Goal: Task Accomplishment & Management: Complete application form

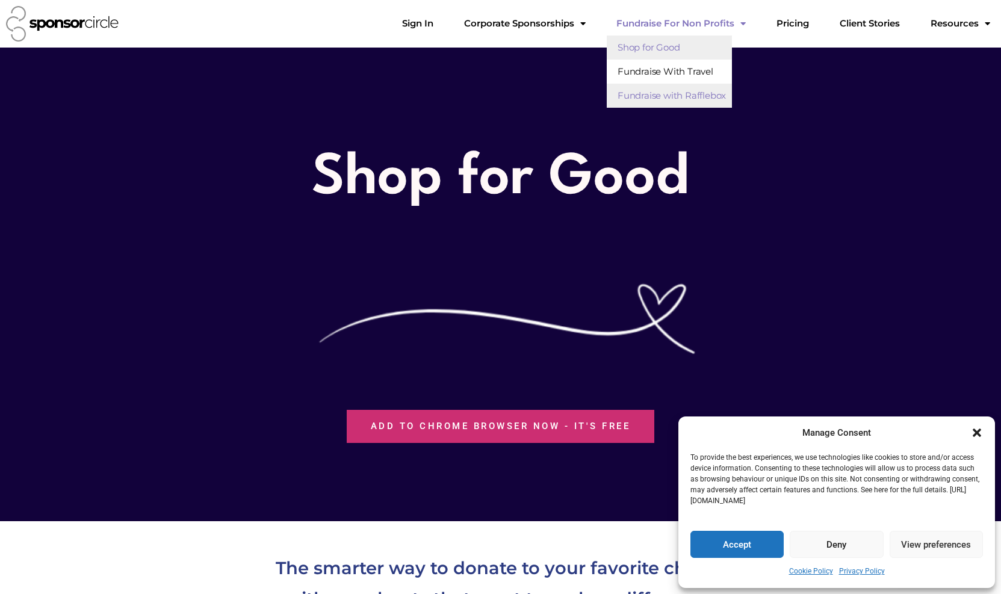
click at [709, 96] on link "Fundraise with Rafflebox" at bounding box center [669, 96] width 125 height 24
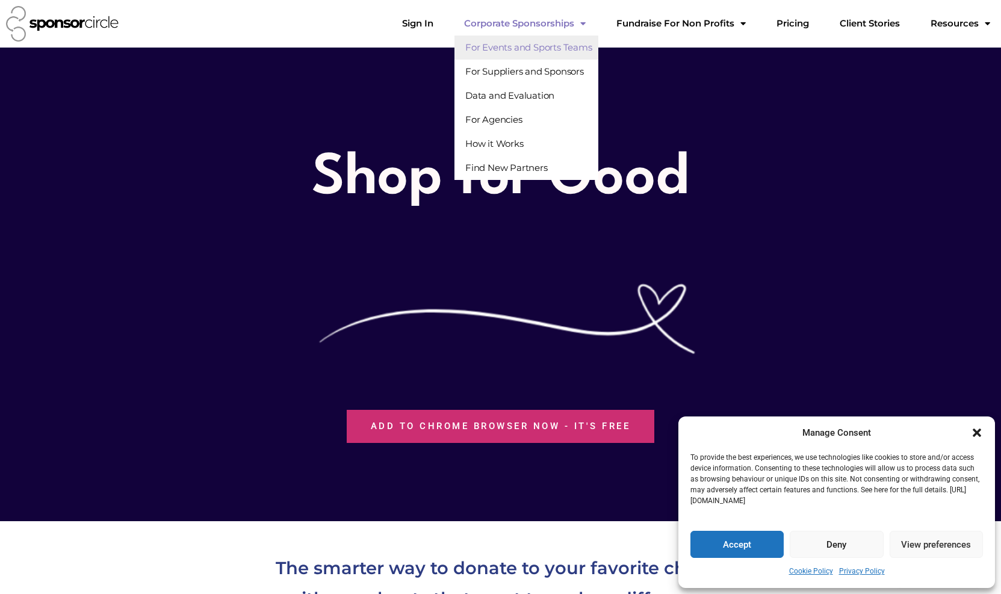
click at [579, 46] on link "For Events and Sports Teams" at bounding box center [527, 48] width 144 height 24
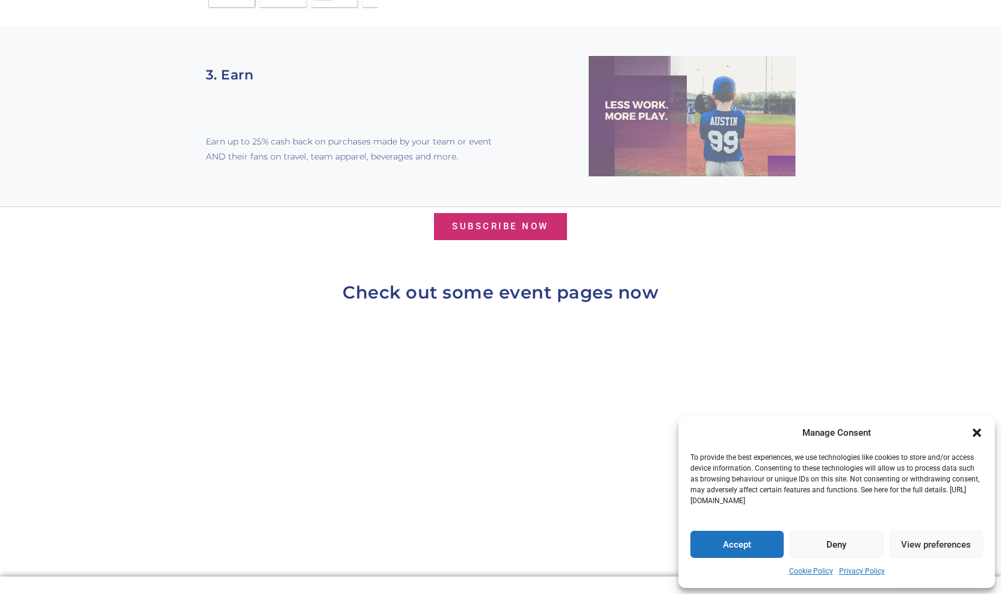
scroll to position [893, 0]
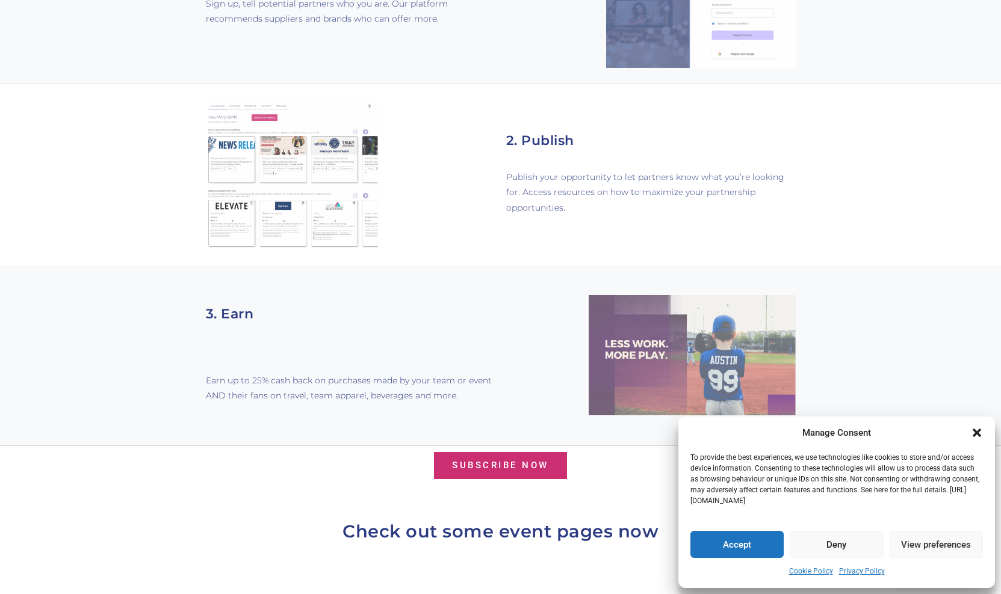
click at [739, 550] on button "Accept" at bounding box center [737, 544] width 93 height 27
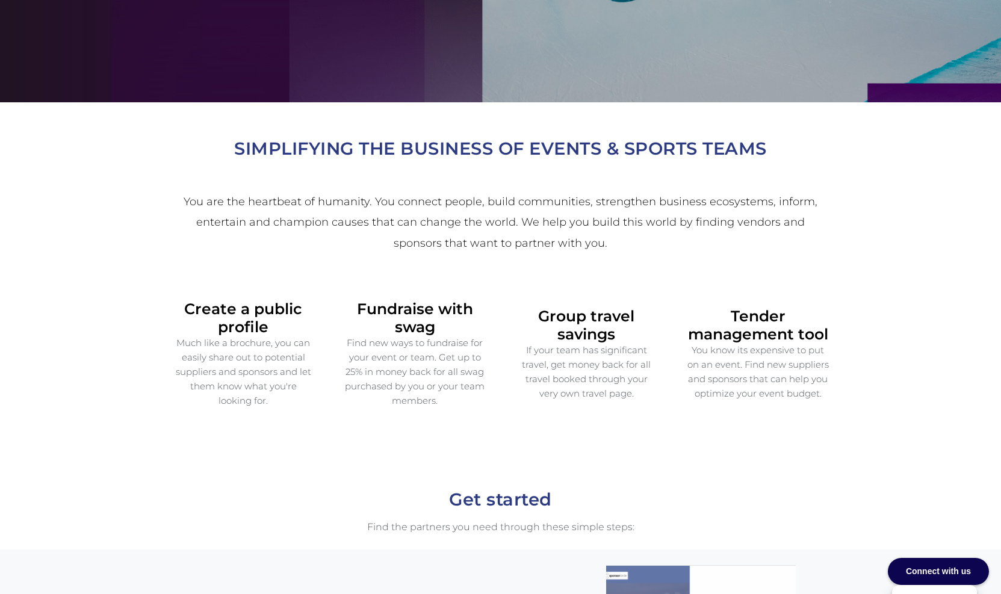
scroll to position [0, 0]
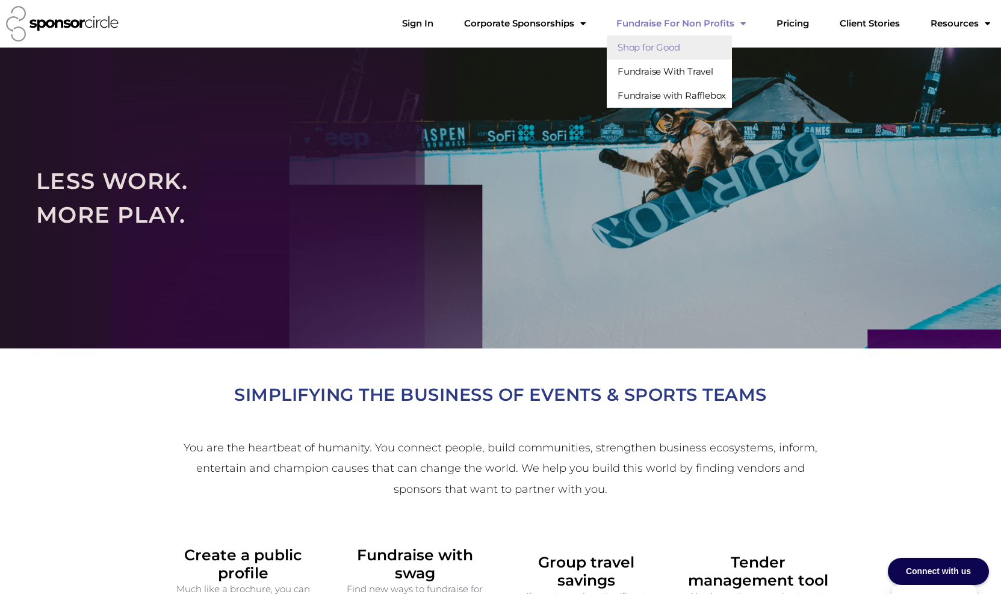
click at [700, 50] on link "Shop for Good" at bounding box center [669, 48] width 125 height 24
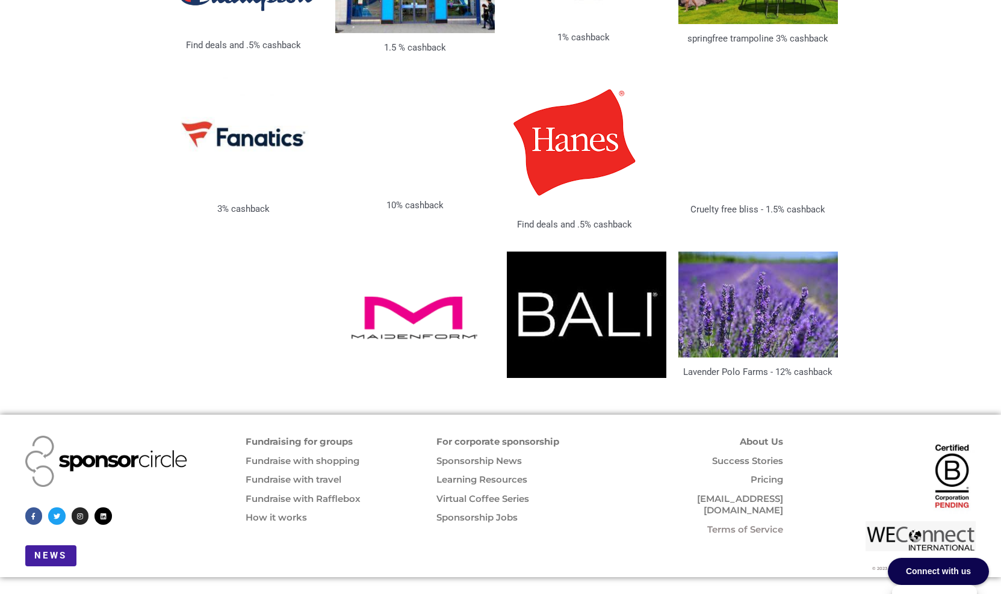
scroll to position [2247, 0]
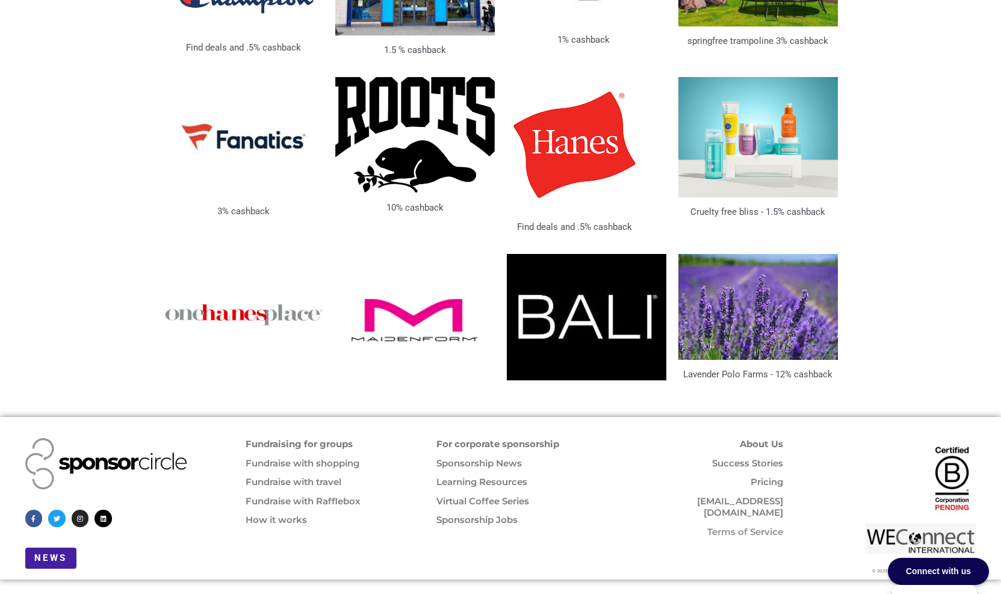
click at [301, 441] on link "Fundraising for groups" at bounding box center [299, 443] width 107 height 11
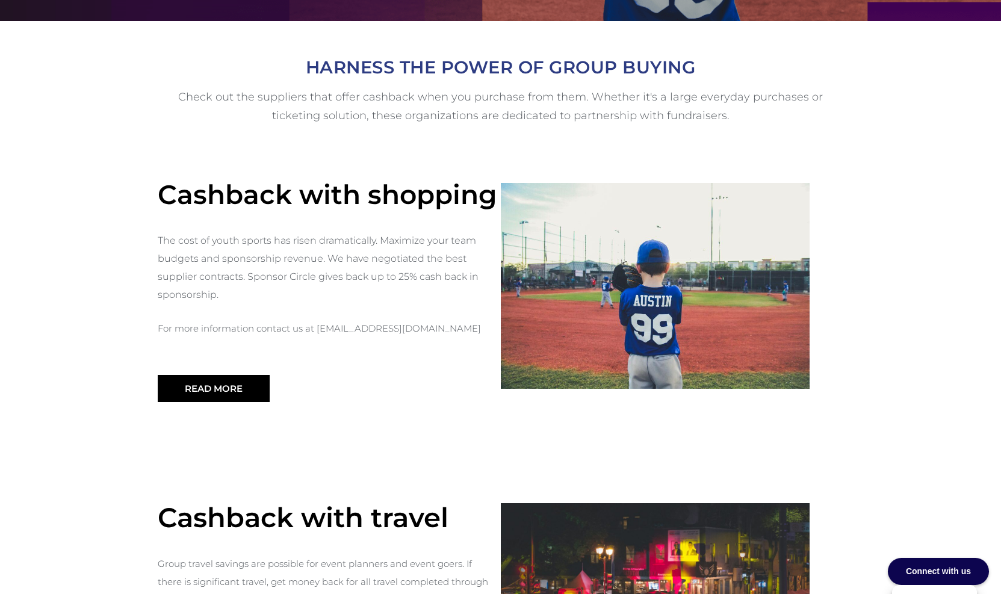
scroll to position [347, 0]
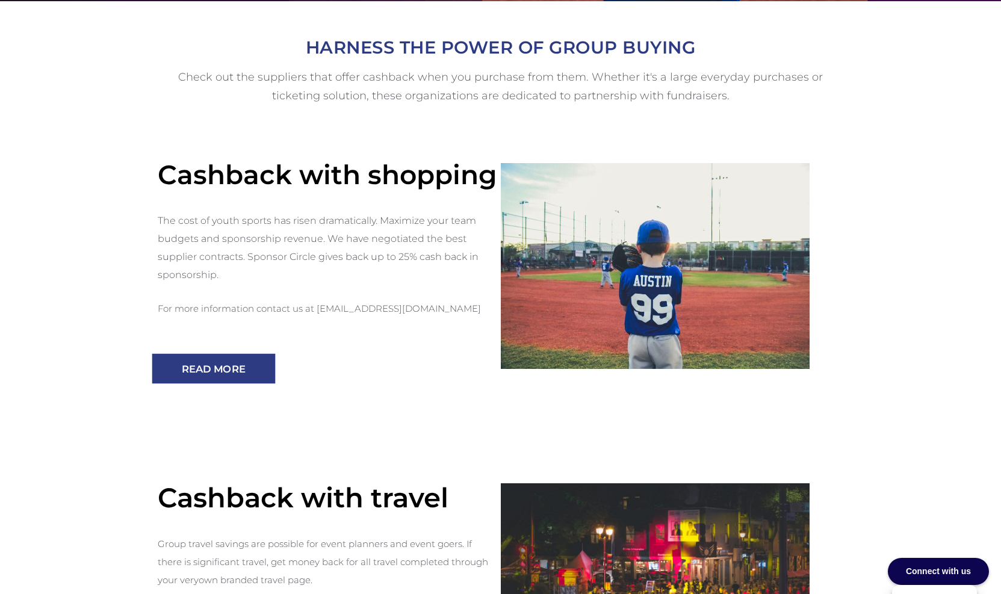
click at [217, 364] on span "Read More" at bounding box center [214, 369] width 64 height 10
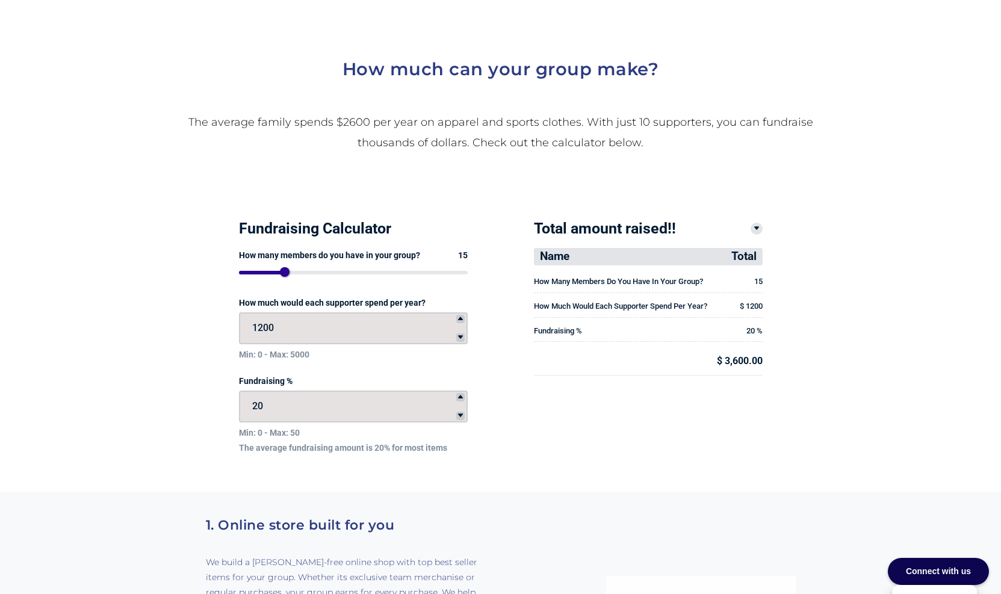
scroll to position [1892, 0]
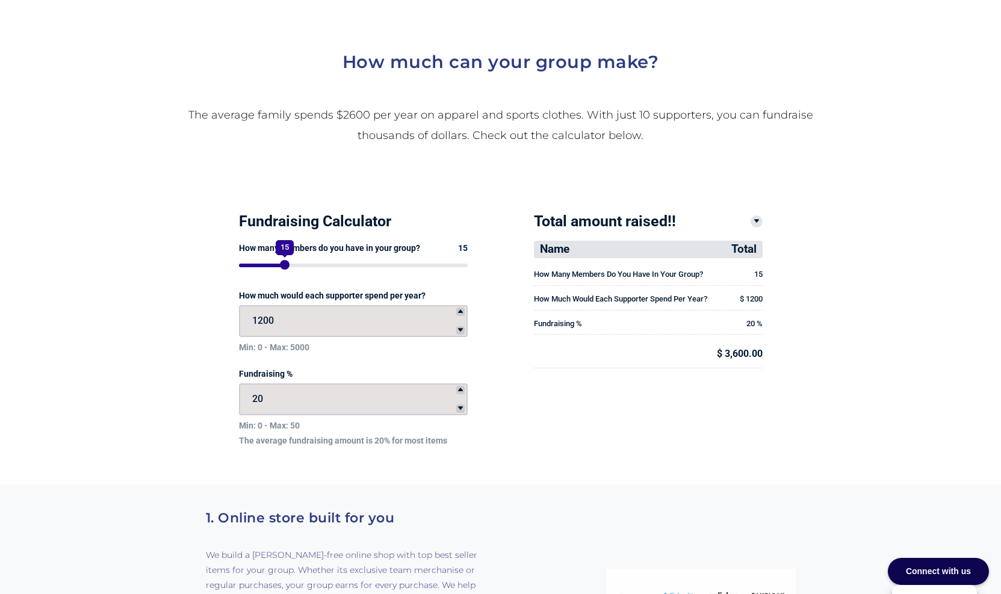
click at [280, 260] on div at bounding box center [285, 265] width 10 height 10
drag, startPoint x: 234, startPoint y: 219, endPoint x: 221, endPoint y: 217, distance: 13.4
click at [270, 260] on div at bounding box center [275, 265] width 10 height 10
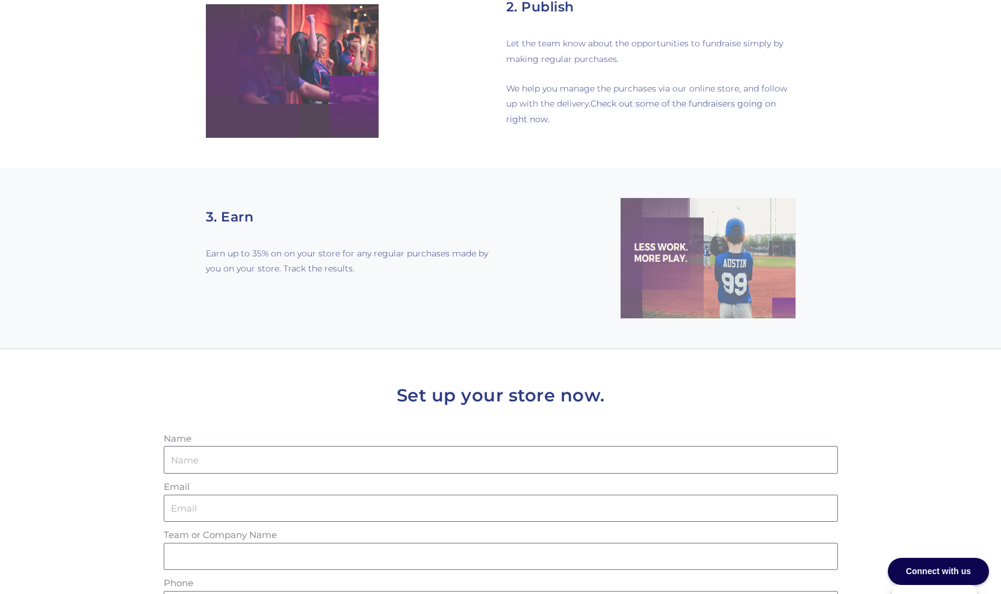
scroll to position [2749, 0]
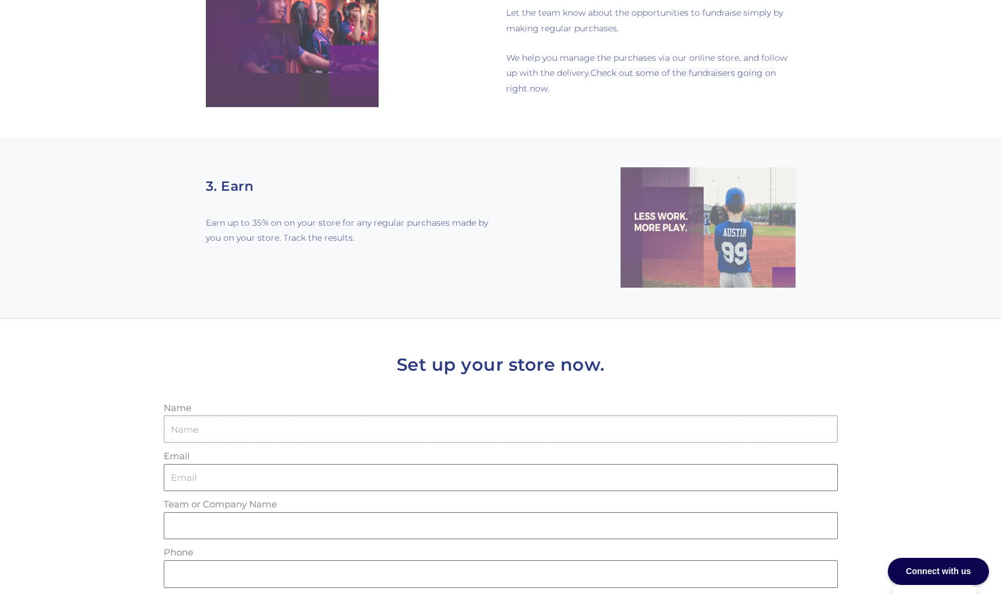
click at [191, 415] on input "Name" at bounding box center [501, 429] width 674 height 28
type input "[PERSON_NAME]"
type input "iamandreacarter@gmail.com"
type input "1090437 Alberta Incorporated | Andrea Carter Consulting"
type input "4164607801"
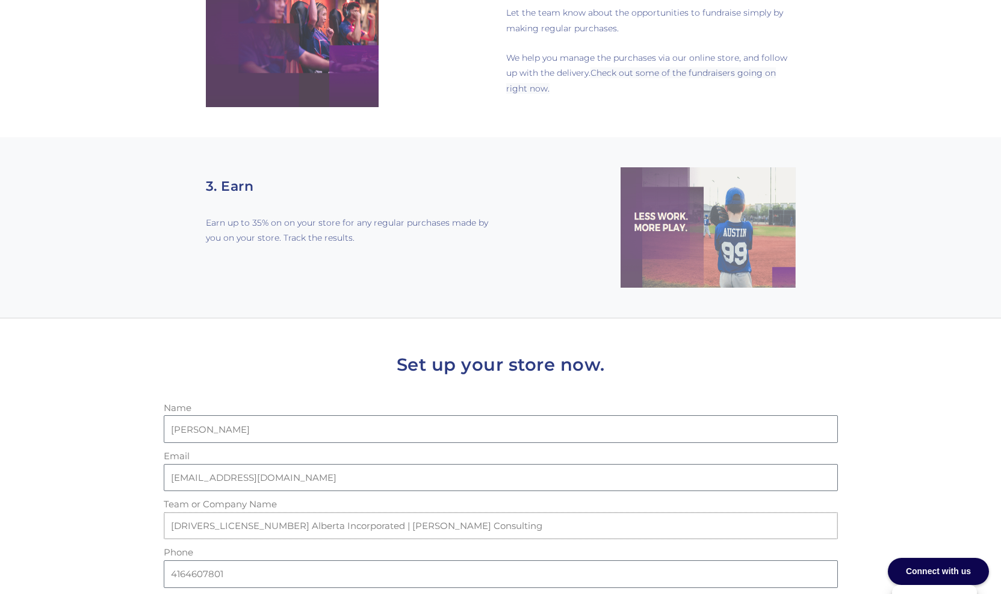
drag, startPoint x: 389, startPoint y: 357, endPoint x: 194, endPoint y: 337, distance: 196.1
click at [194, 497] on div "Team or Company Name 1090437 Alberta Incorporated | Andrea Carter Consulting" at bounding box center [501, 518] width 680 height 42
type input "DRVC - Alliance"
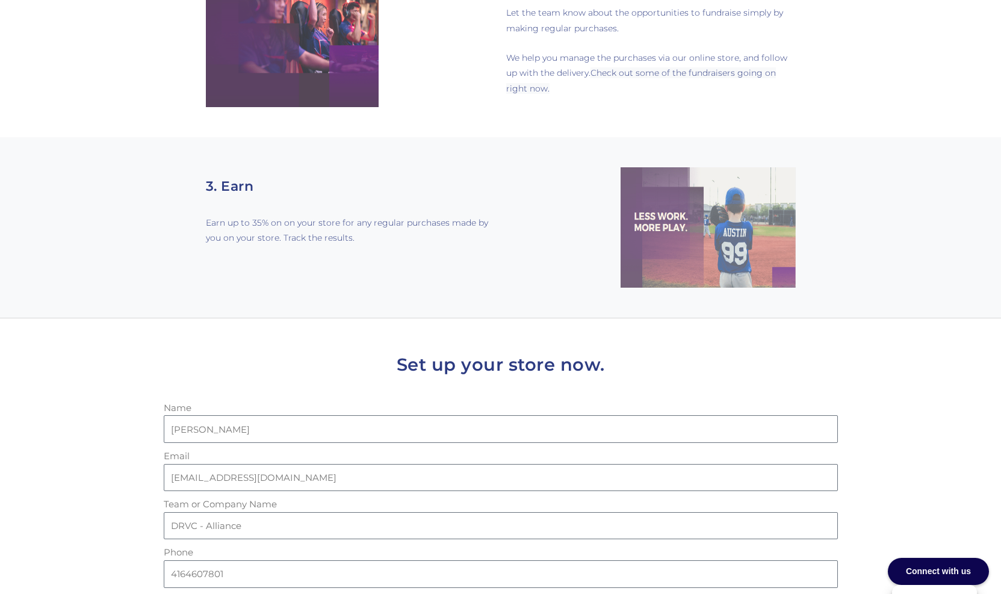
type textarea "Wanting to set up a team so we can fundraise. Let me know steps please."
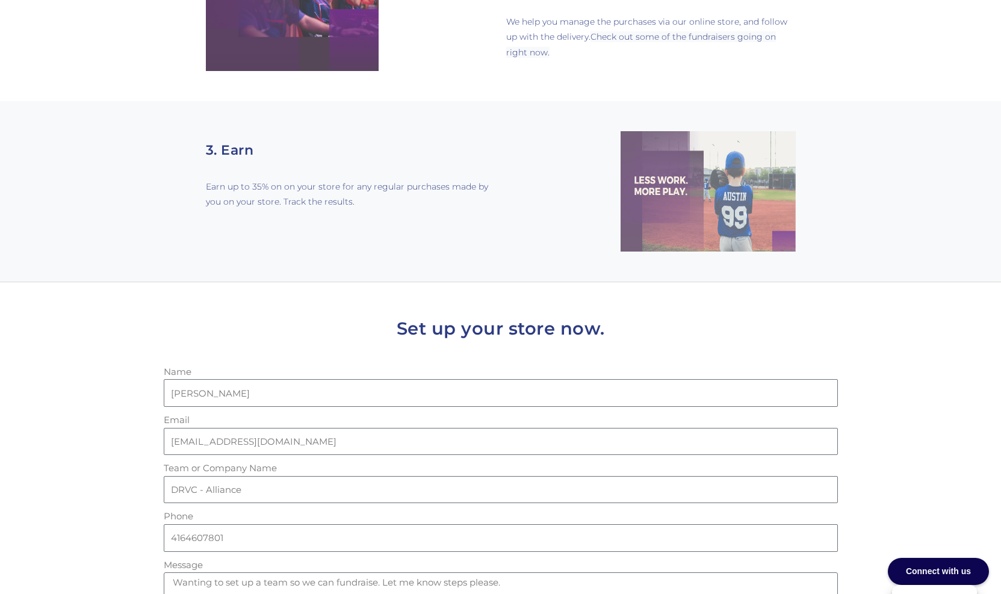
scroll to position [2914, 0]
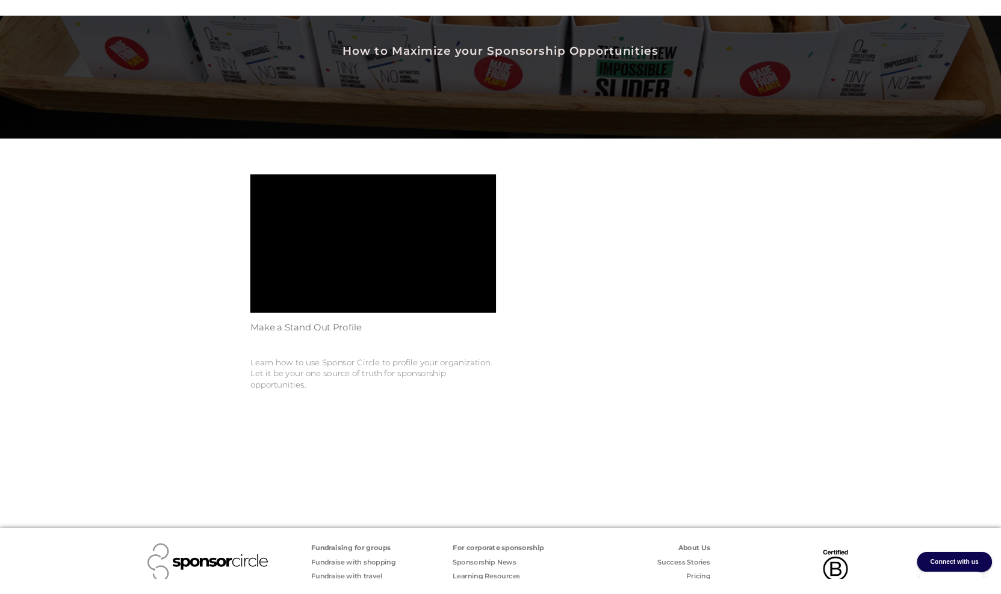
scroll to position [184, 0]
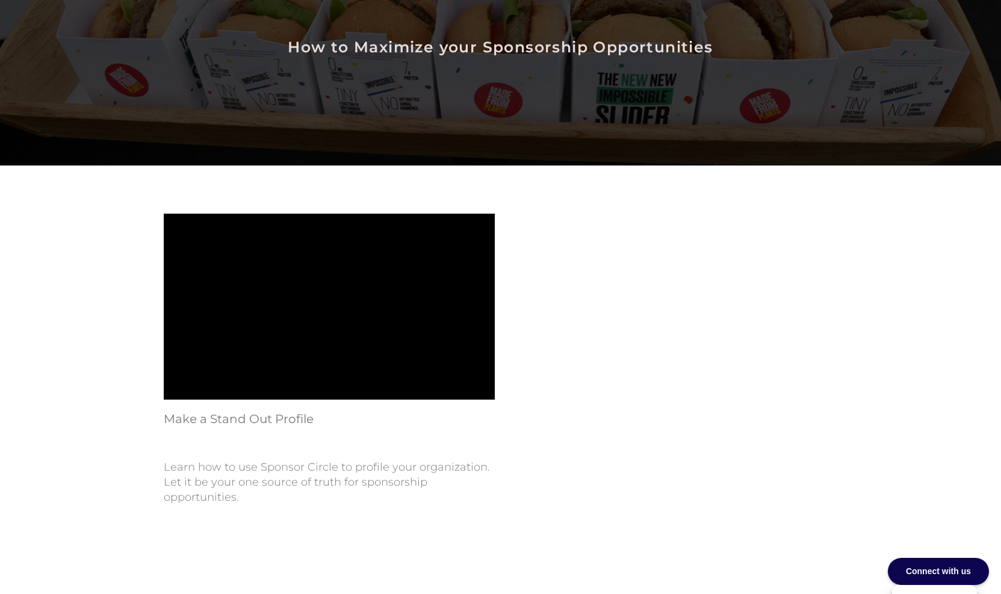
click at [626, 370] on div "Make a Stand Out Profile Learn how to use Sponsor Circle to profile your organi…" at bounding box center [501, 369] width 686 height 322
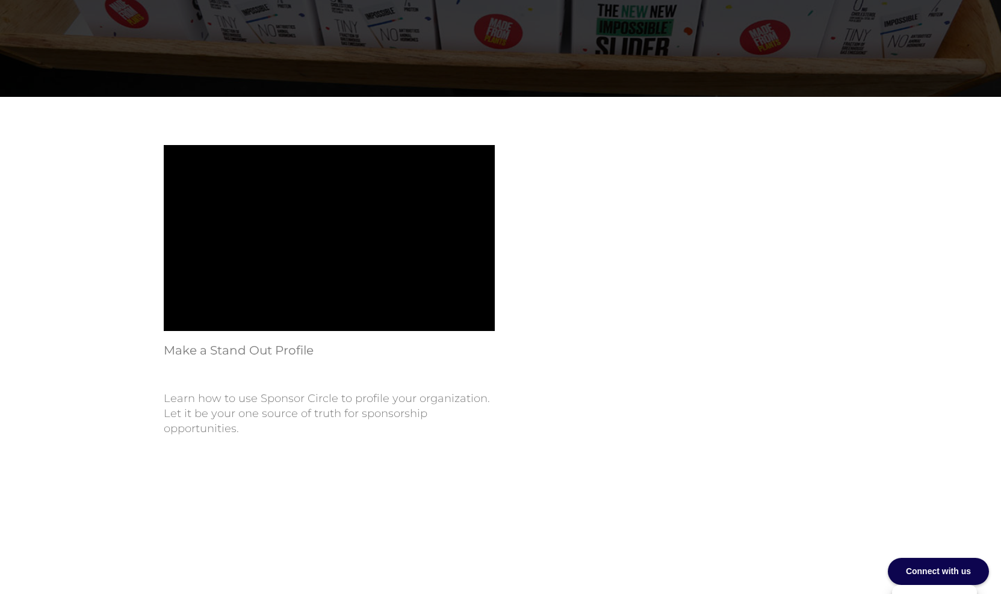
scroll to position [448, 0]
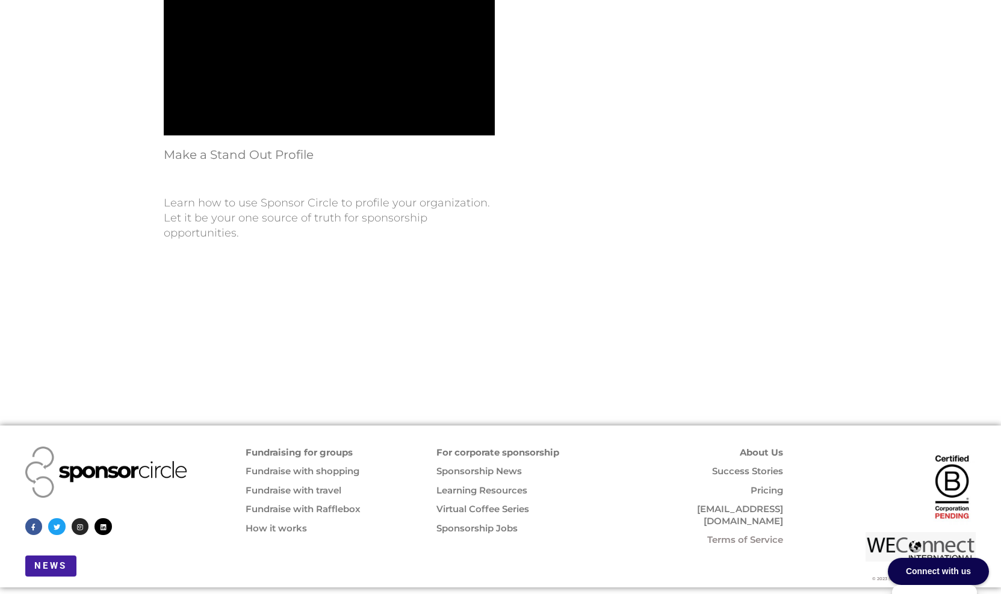
click at [772, 485] on link "Pricing" at bounding box center [767, 490] width 33 height 11
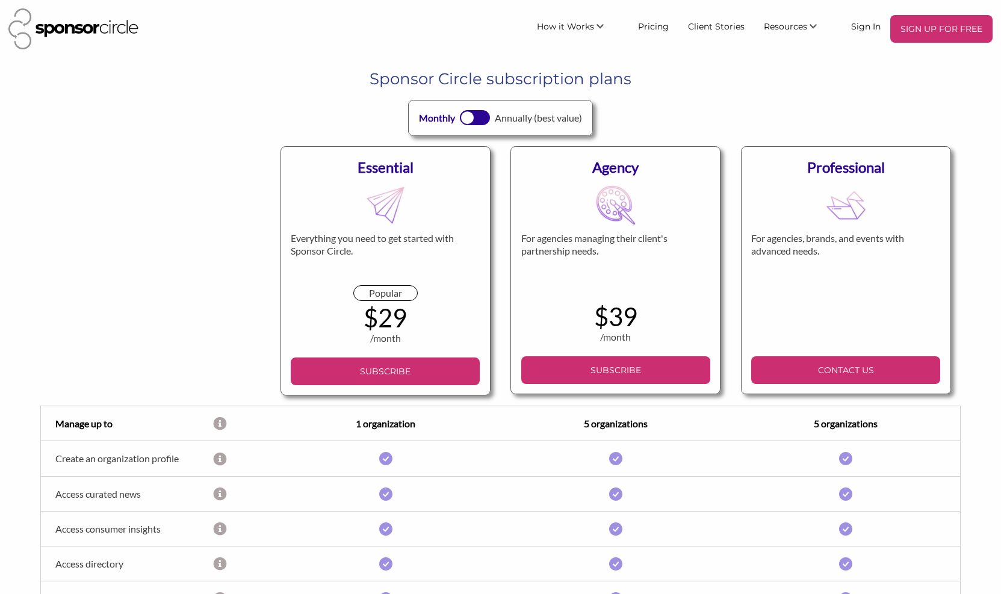
click at [485, 118] on div at bounding box center [475, 117] width 30 height 15
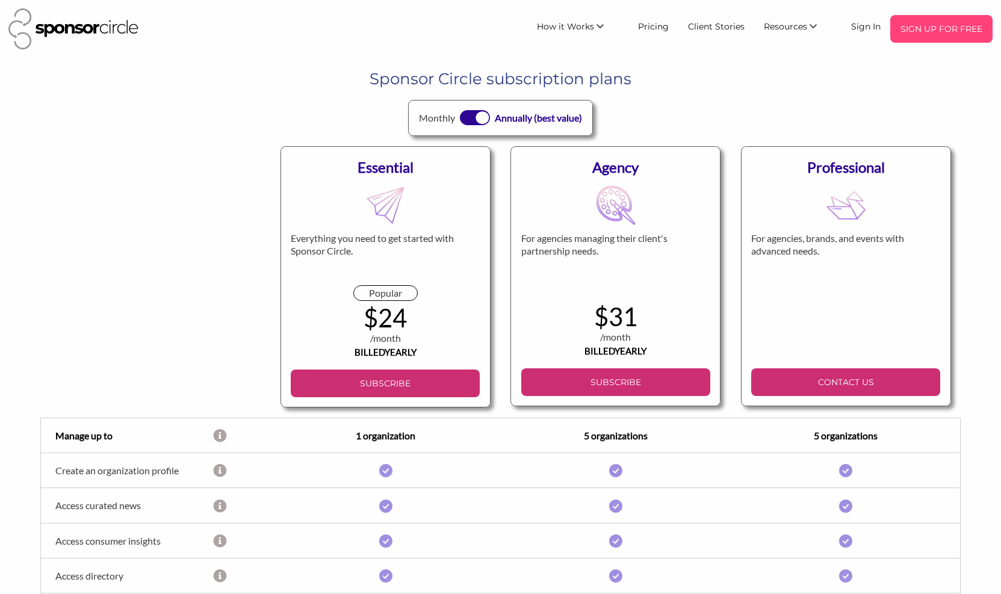
click at [972, 23] on p "SIGN UP FOR FREE" at bounding box center [941, 29] width 93 height 18
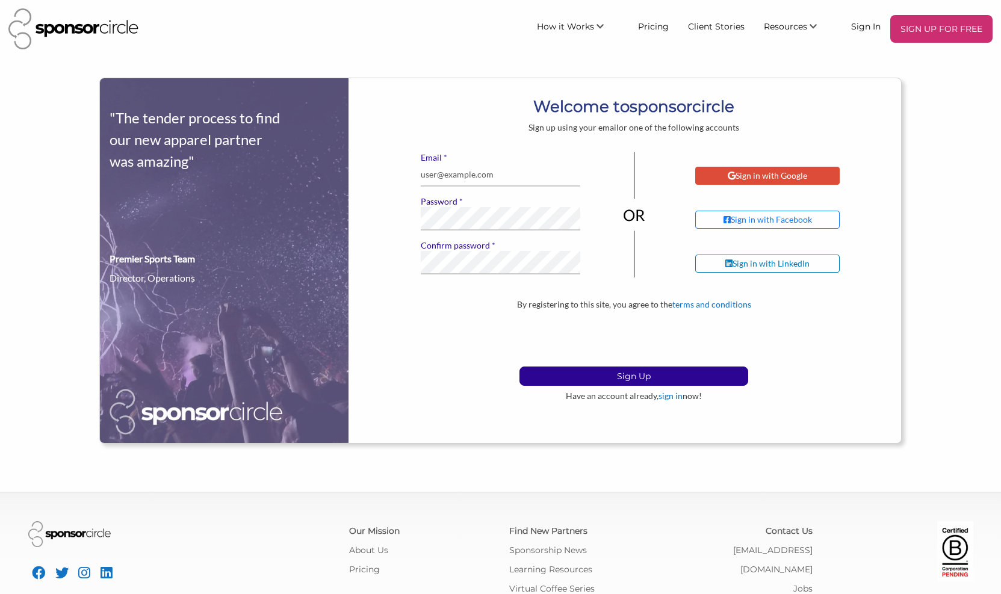
click at [772, 177] on div "Sign in with Google" at bounding box center [767, 175] width 79 height 11
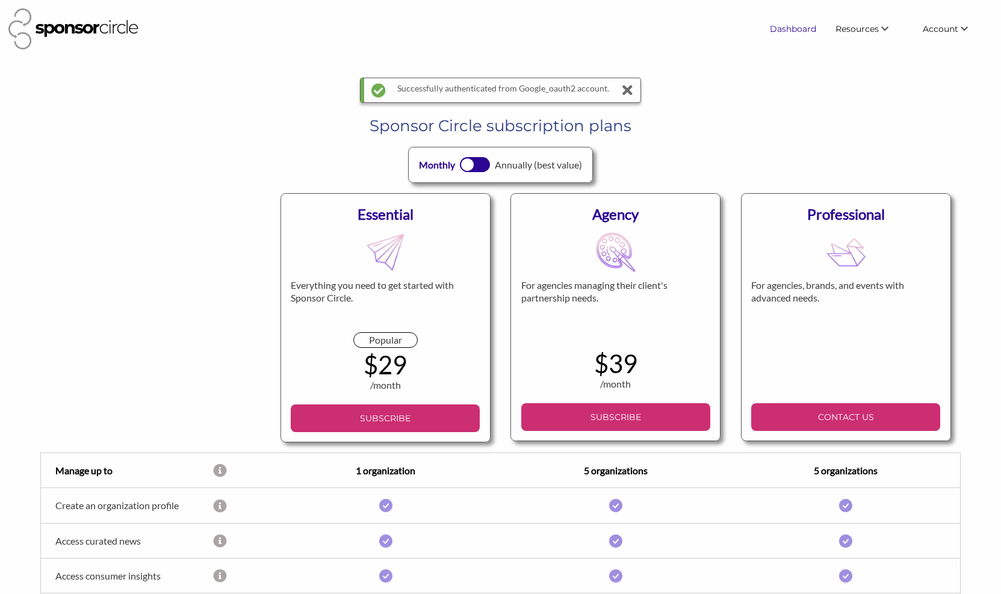
click at [803, 26] on link "Dashboard" at bounding box center [793, 29] width 66 height 22
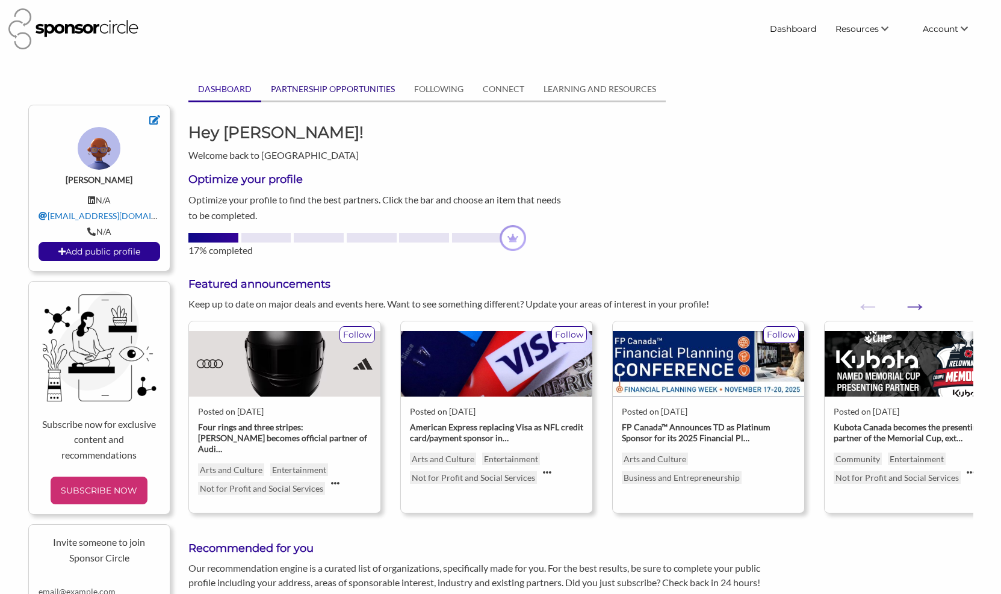
click at [366, 90] on link "PARTNERSHIP OPPORTUNITIES" at bounding box center [332, 89] width 143 height 23
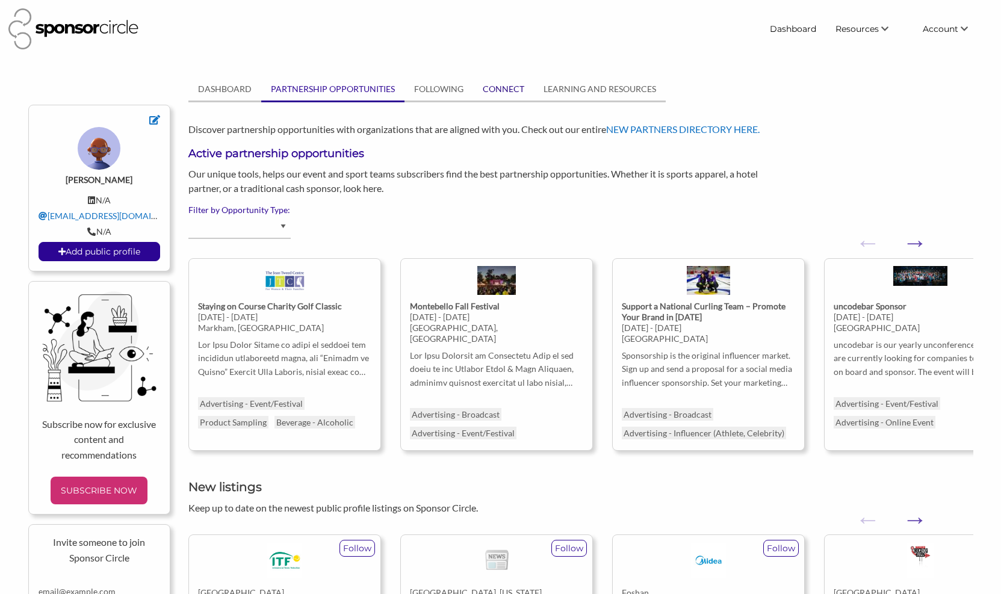
click at [505, 86] on link "CONNECT" at bounding box center [503, 89] width 61 height 23
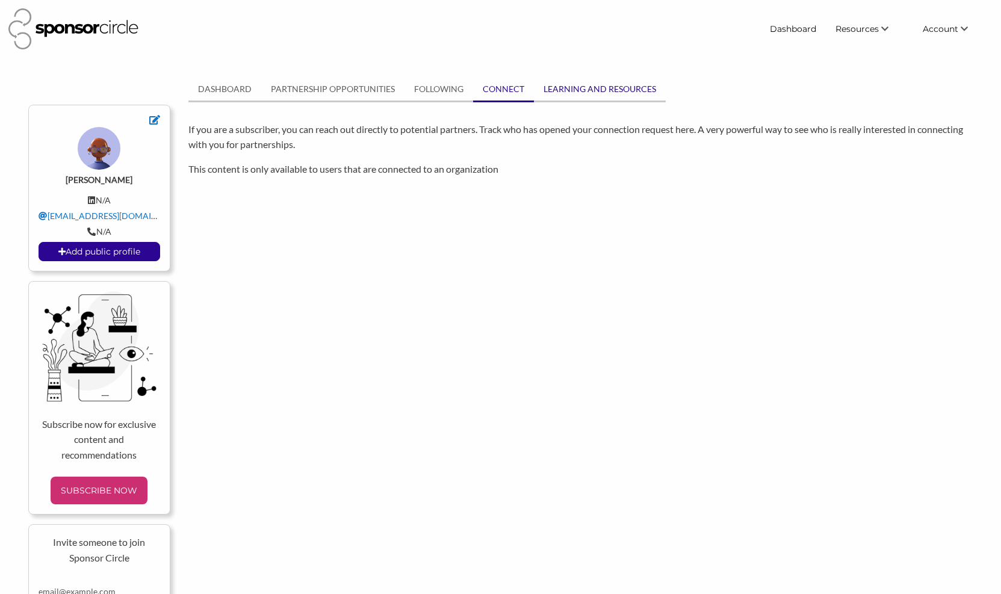
click at [623, 85] on link "LEARNING AND RESOURCES" at bounding box center [600, 89] width 132 height 23
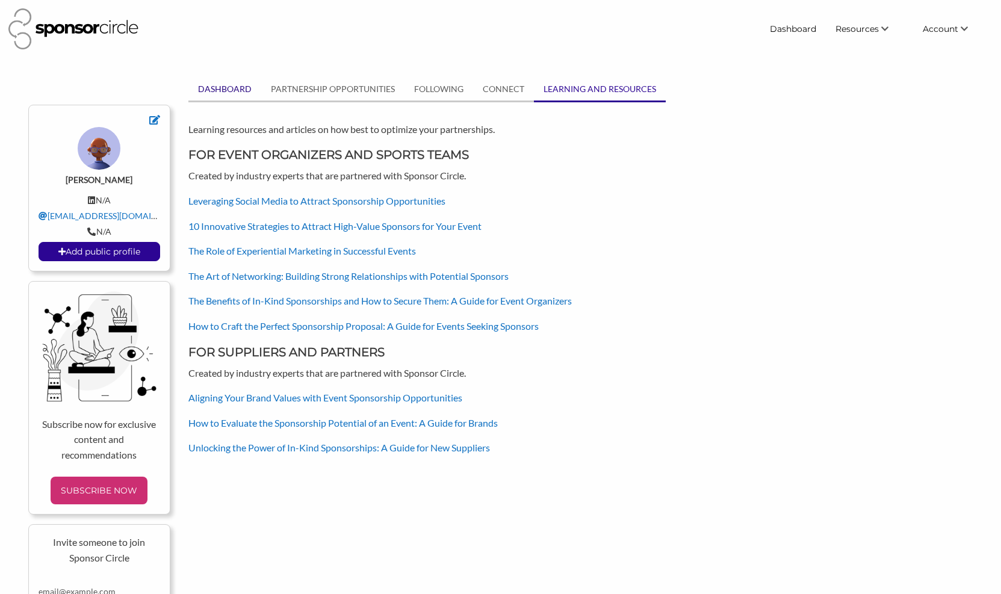
click at [230, 90] on link "DASHBOARD" at bounding box center [224, 89] width 73 height 23
